Goal: Communication & Community: Answer question/provide support

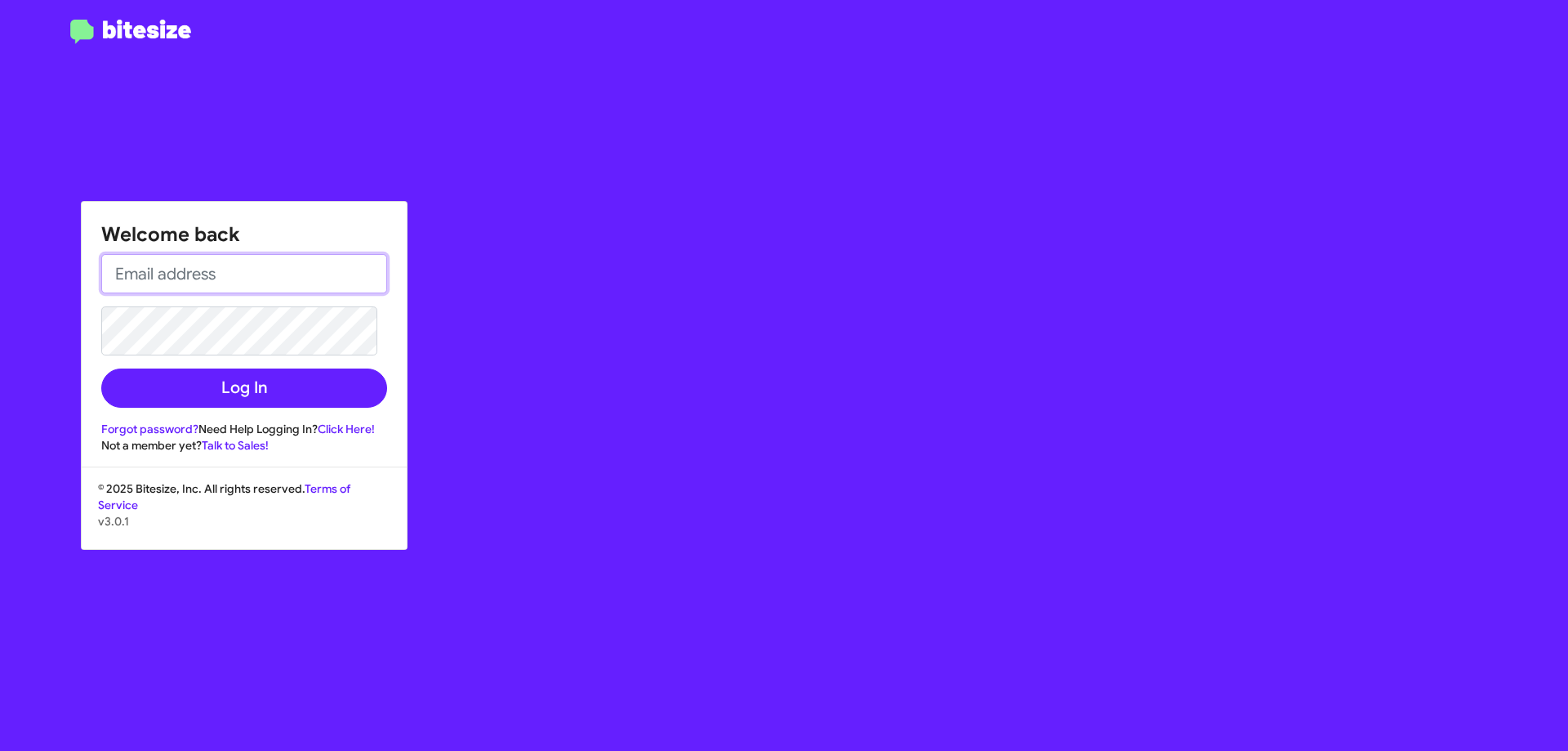
type input "[EMAIL_ADDRESS][DOMAIN_NAME]"
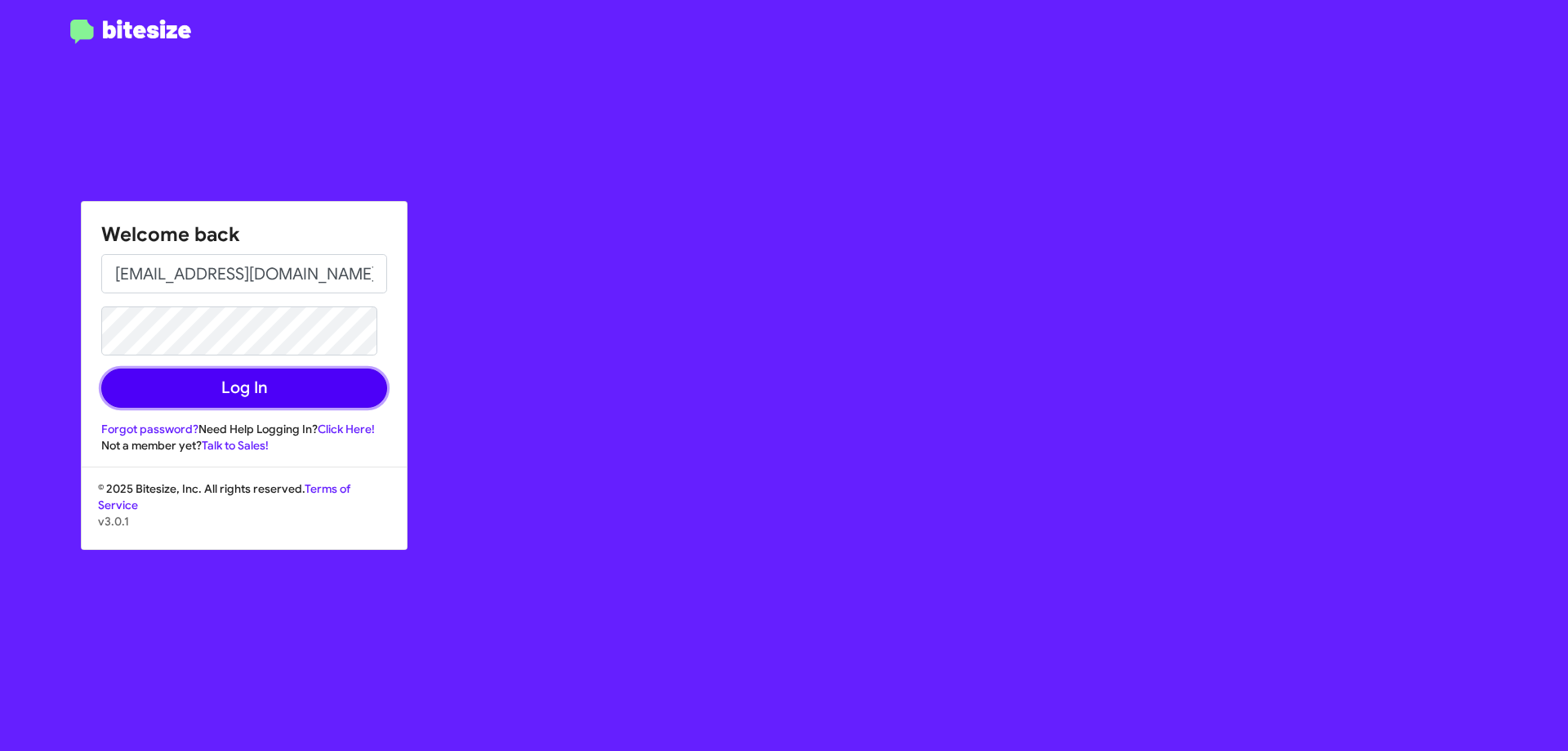
click at [238, 376] on button "Log In" at bounding box center [244, 388] width 286 height 39
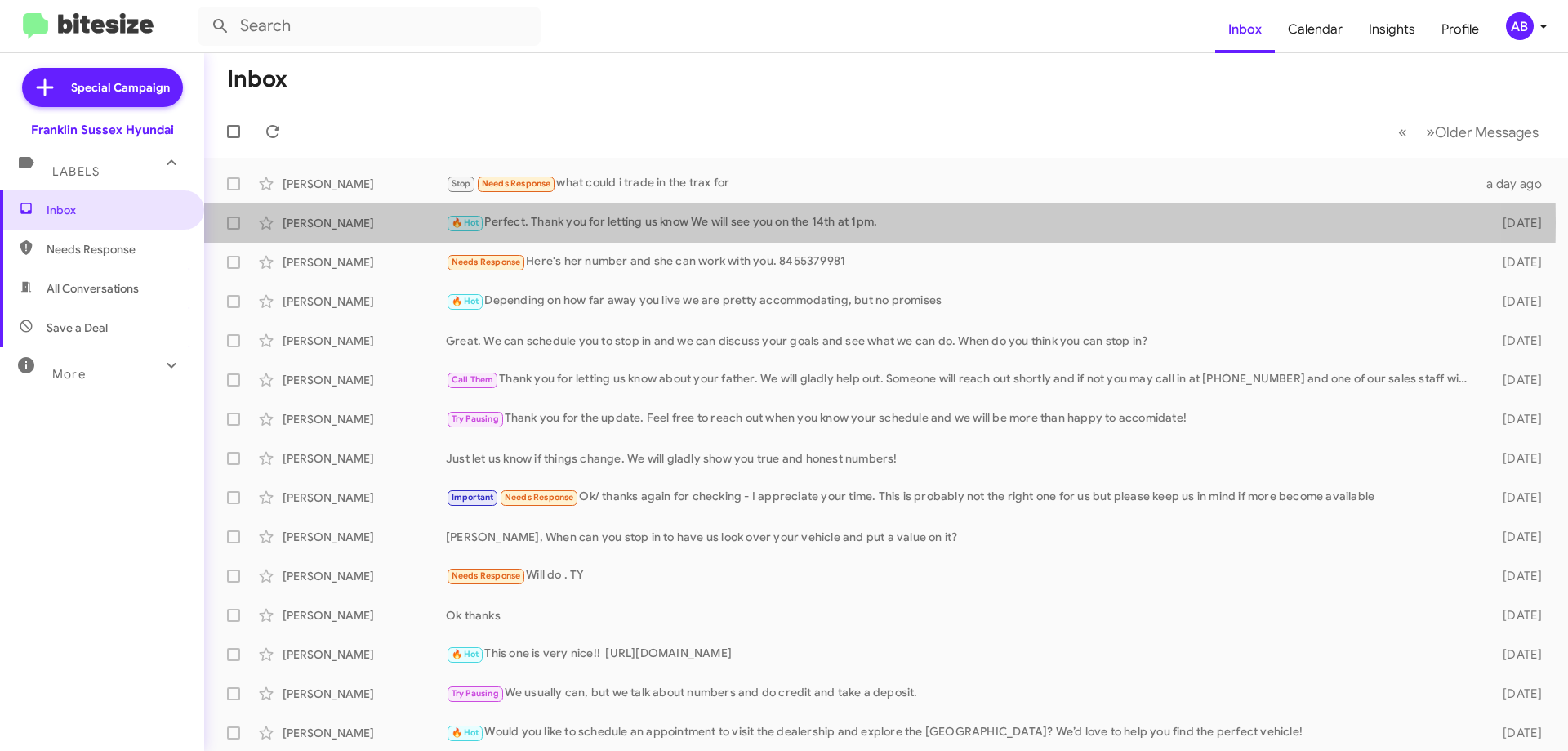
click at [595, 222] on div "🔥 Hot Perfect. Thank you for letting us know We will see you on the 14th at 1pm." at bounding box center [961, 222] width 1030 height 19
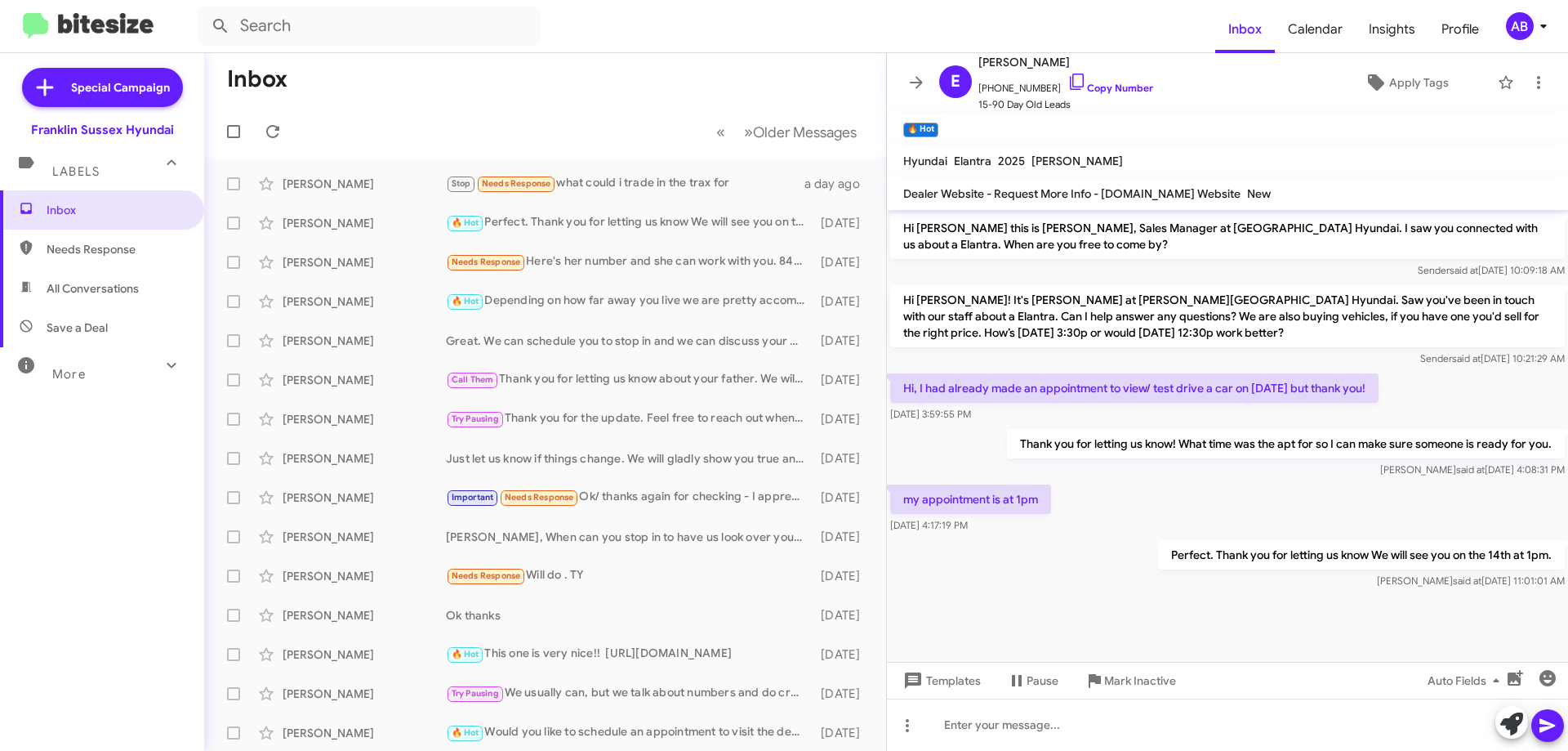
click at [1077, 78] on span "[PHONE_NUMBER] Copy Number" at bounding box center [1065, 84] width 175 height 24
click at [1070, 83] on icon at bounding box center [1077, 81] width 14 height 16
click at [913, 83] on icon at bounding box center [915, 82] width 13 height 12
